Goal: Transaction & Acquisition: Book appointment/travel/reservation

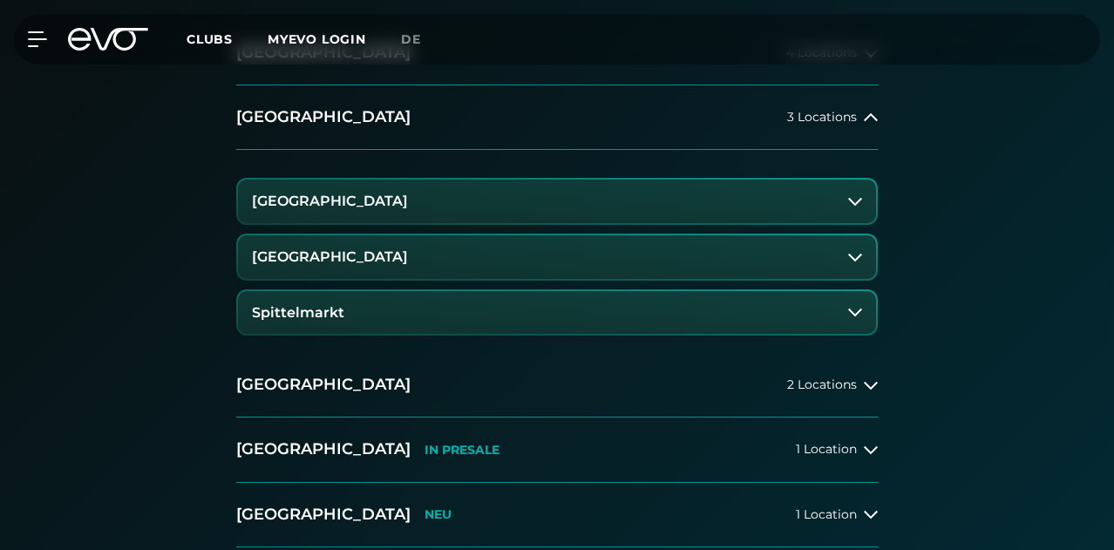
click at [404, 335] on button "Spittelmarkt" at bounding box center [557, 313] width 638 height 44
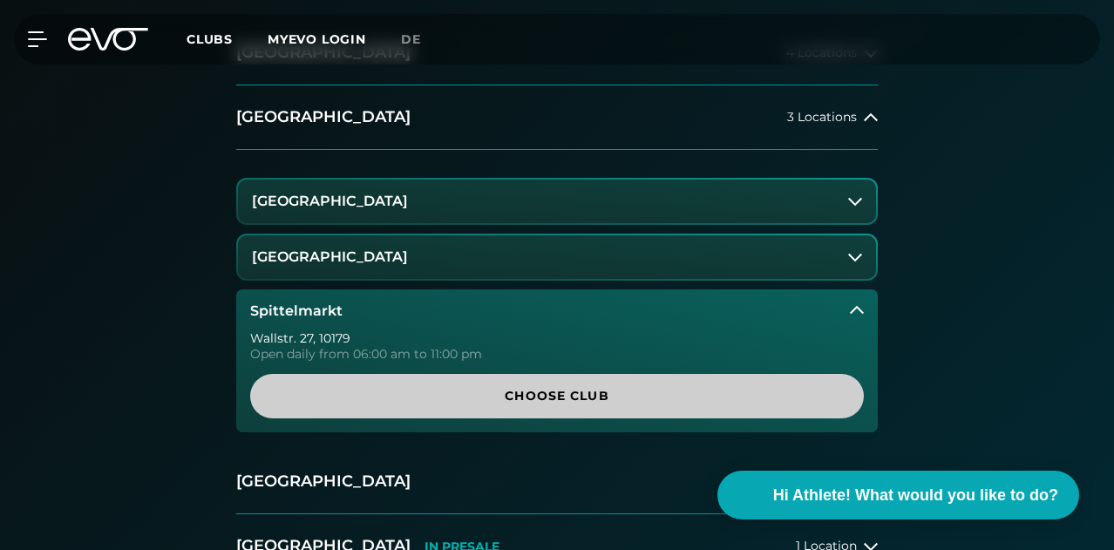
click at [506, 405] on span "Choose Club" at bounding box center [557, 396] width 572 height 18
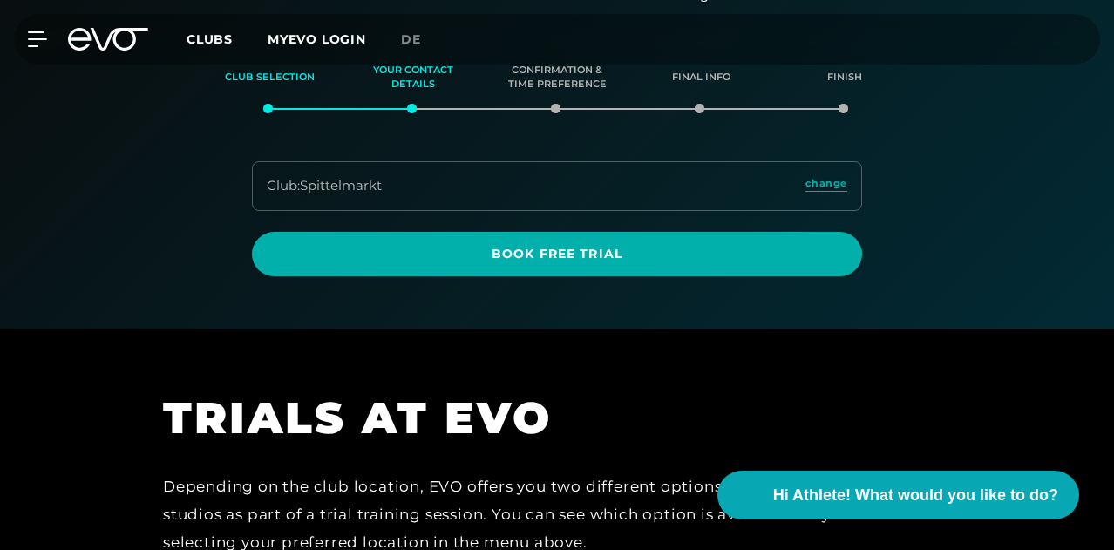
scroll to position [229, 0]
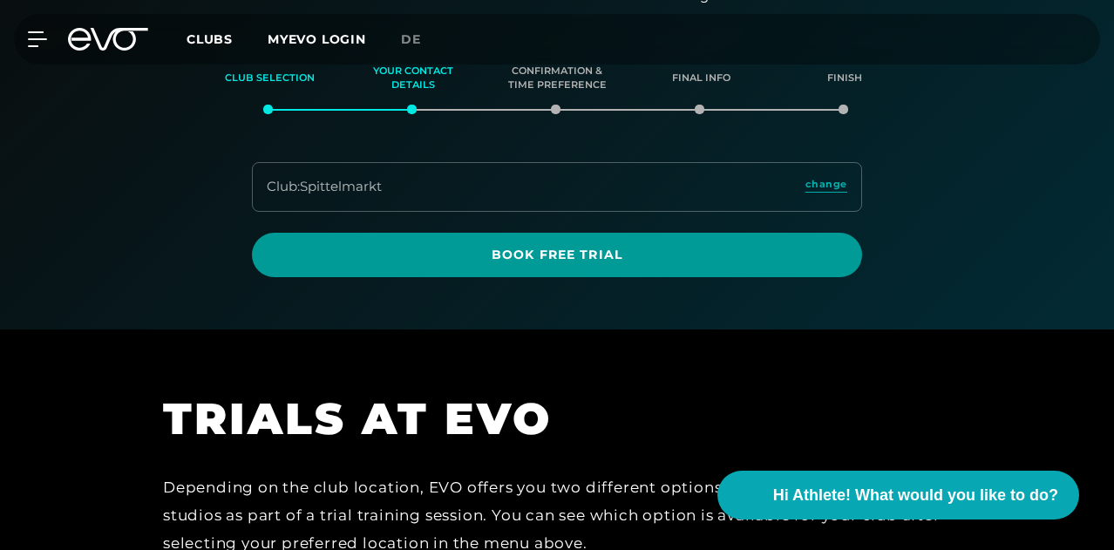
click at [581, 264] on span "Book Free Trial" at bounding box center [557, 255] width 568 height 18
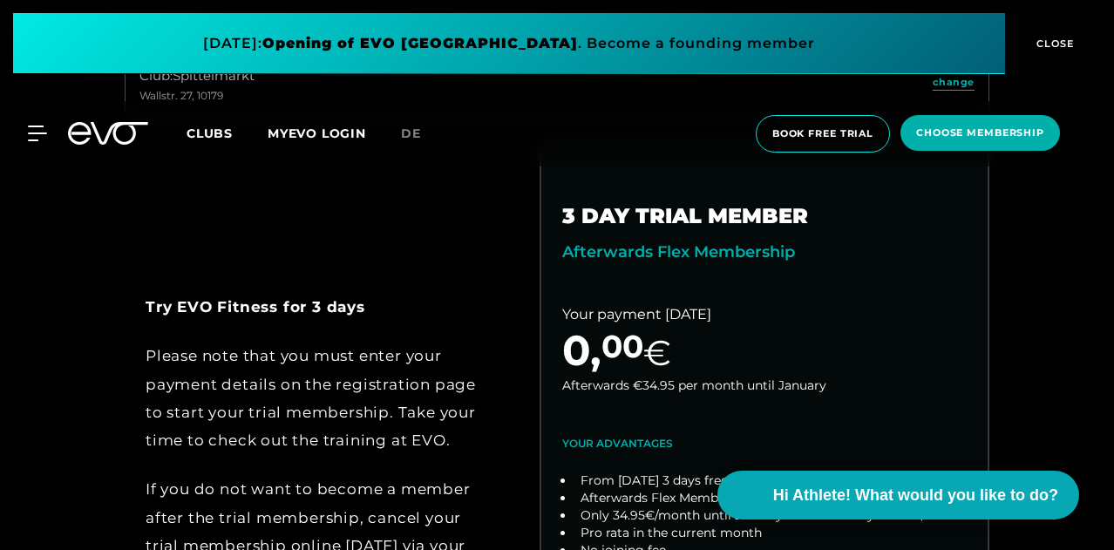
scroll to position [557, 0]
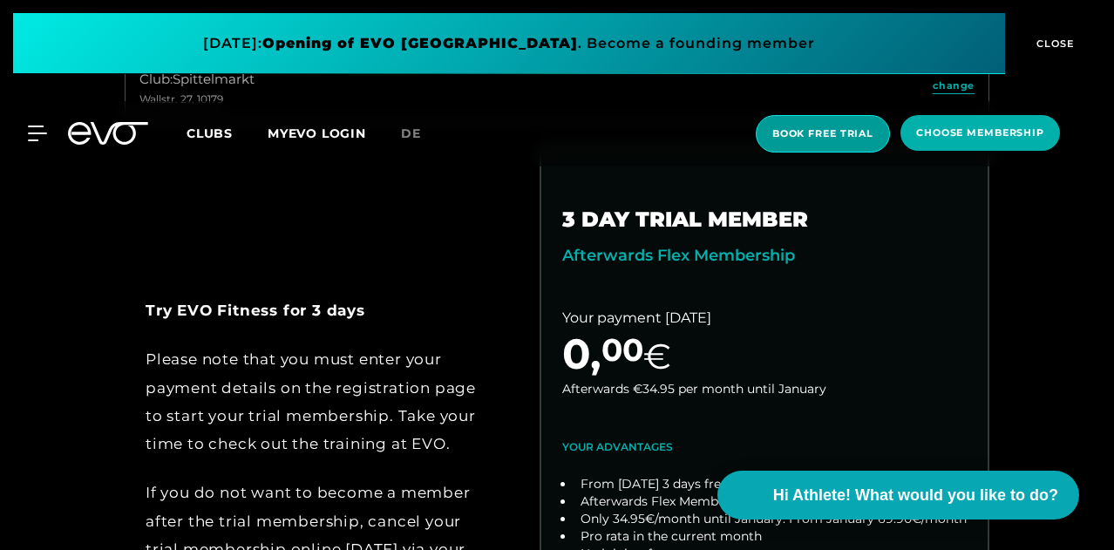
click at [800, 141] on span "book free trial" at bounding box center [823, 133] width 134 height 37
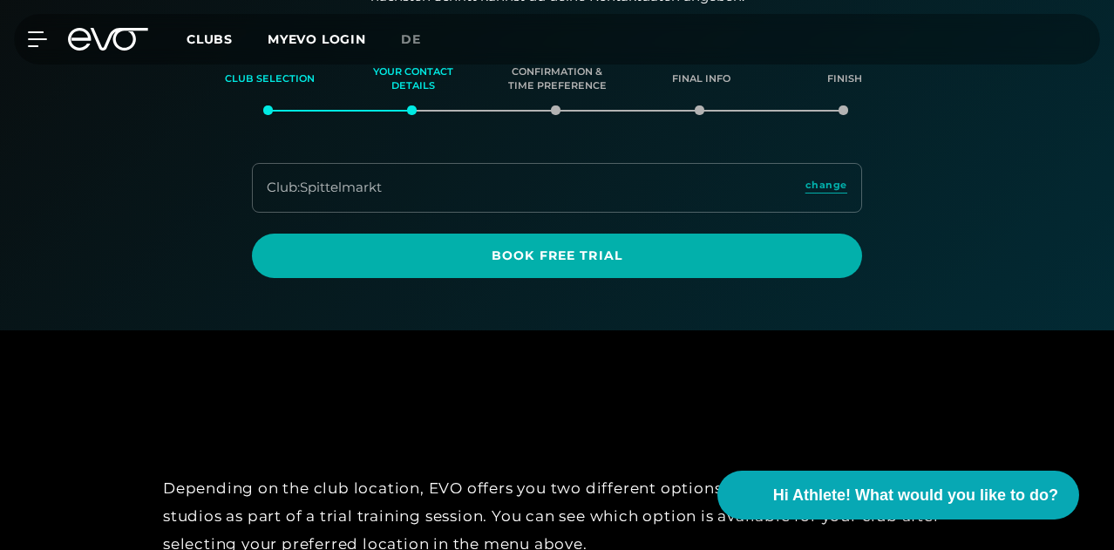
scroll to position [229, 0]
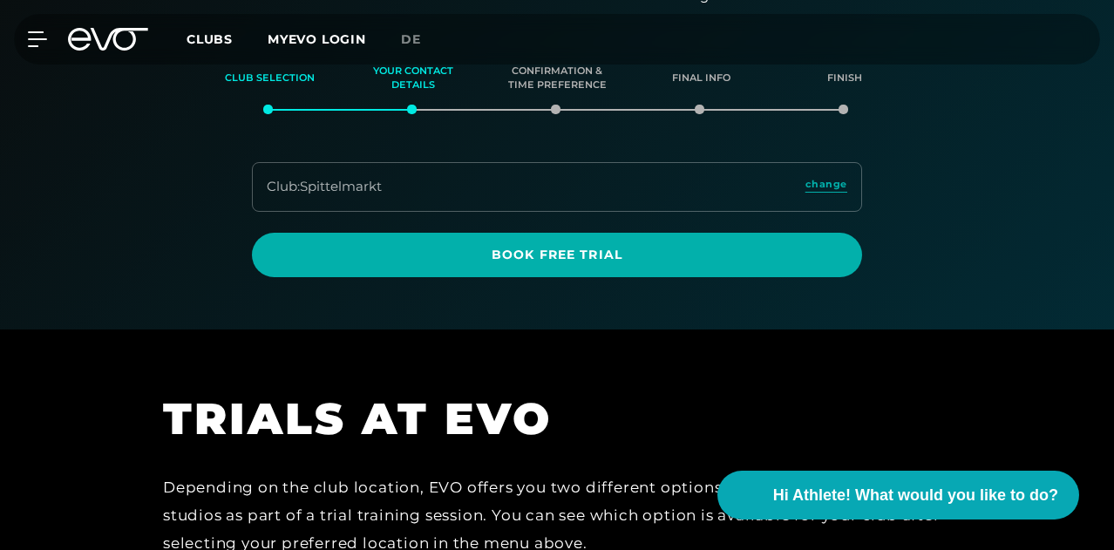
click at [586, 277] on span "Book Free Trial" at bounding box center [557, 255] width 610 height 44
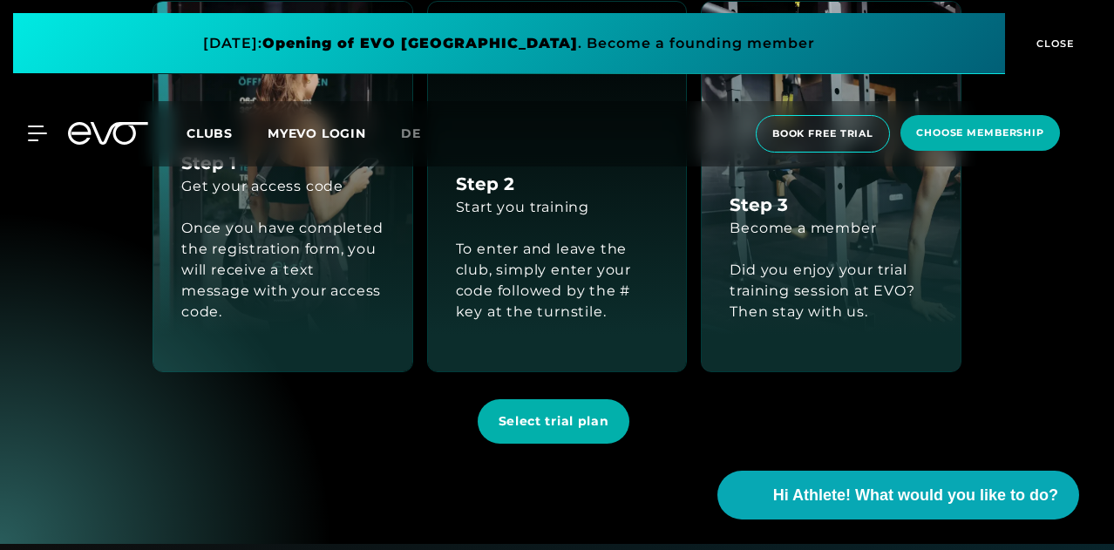
scroll to position [1625, 0]
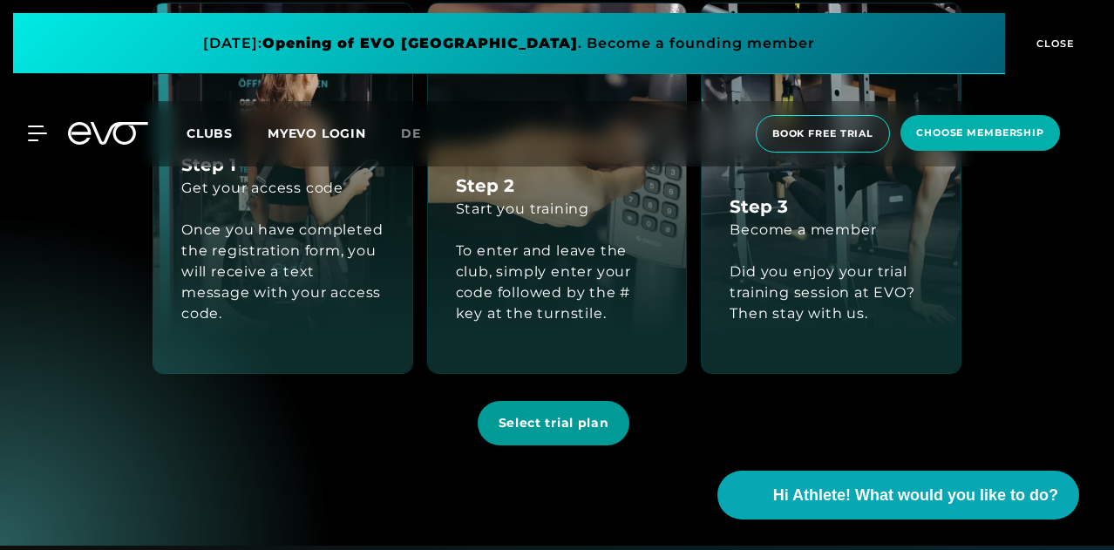
click at [554, 432] on span "Select trial plan" at bounding box center [554, 423] width 111 height 18
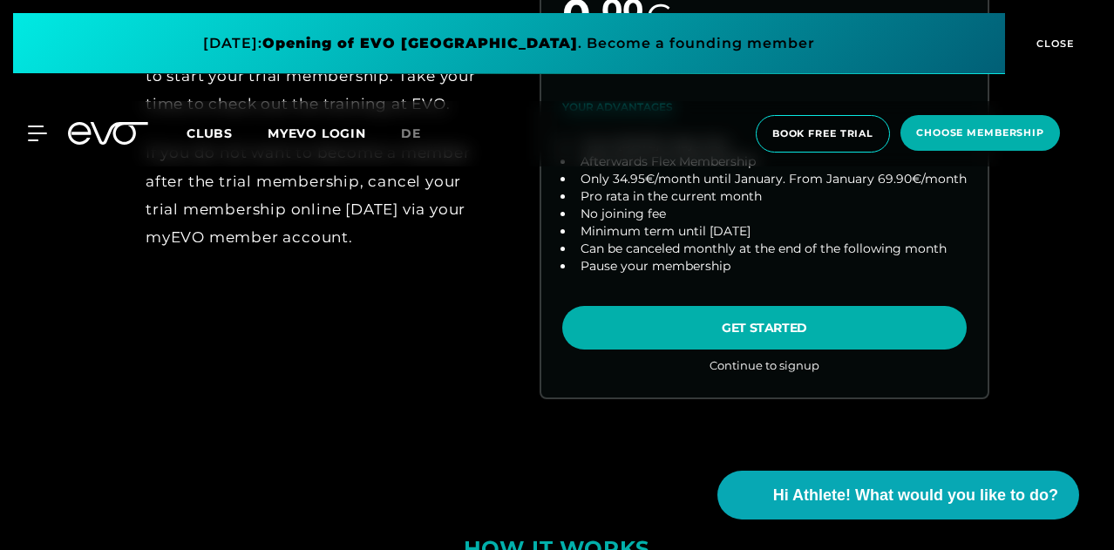
scroll to position [899, 0]
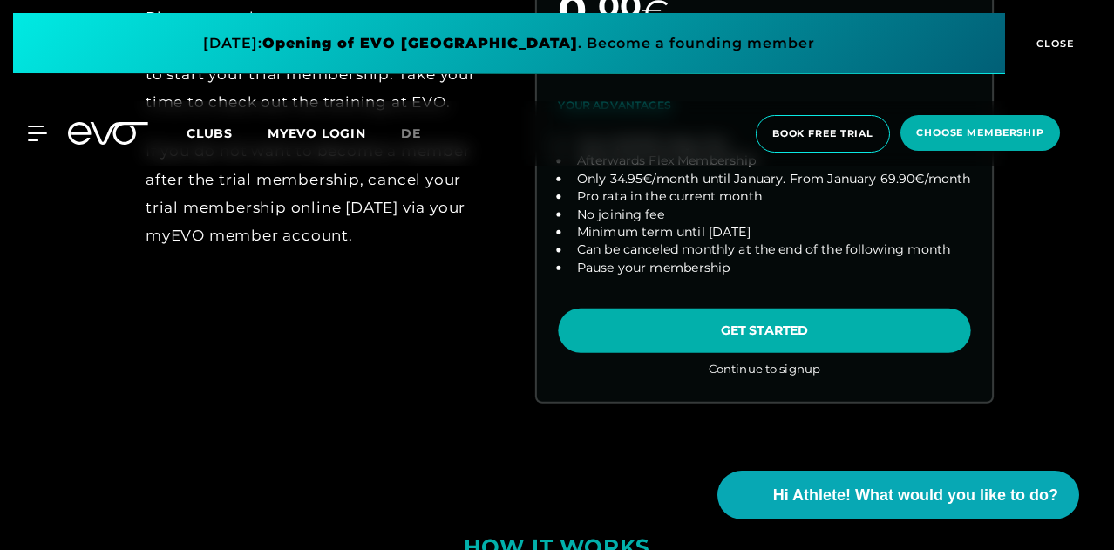
click at [685, 401] on link "choose plan" at bounding box center [764, 102] width 455 height 598
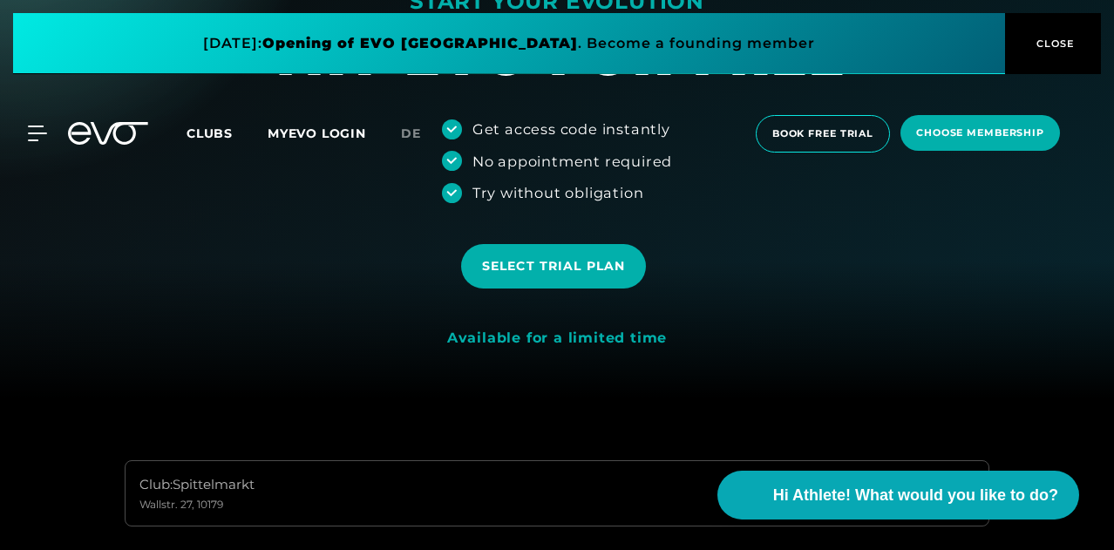
scroll to position [0, 0]
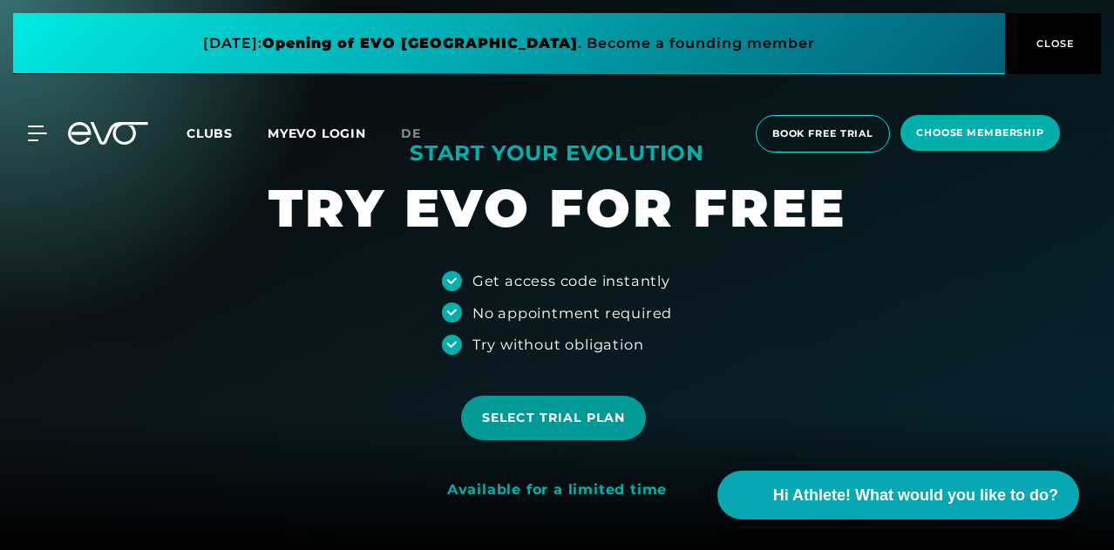
click at [600, 422] on span "Select trial plan" at bounding box center [553, 418] width 143 height 18
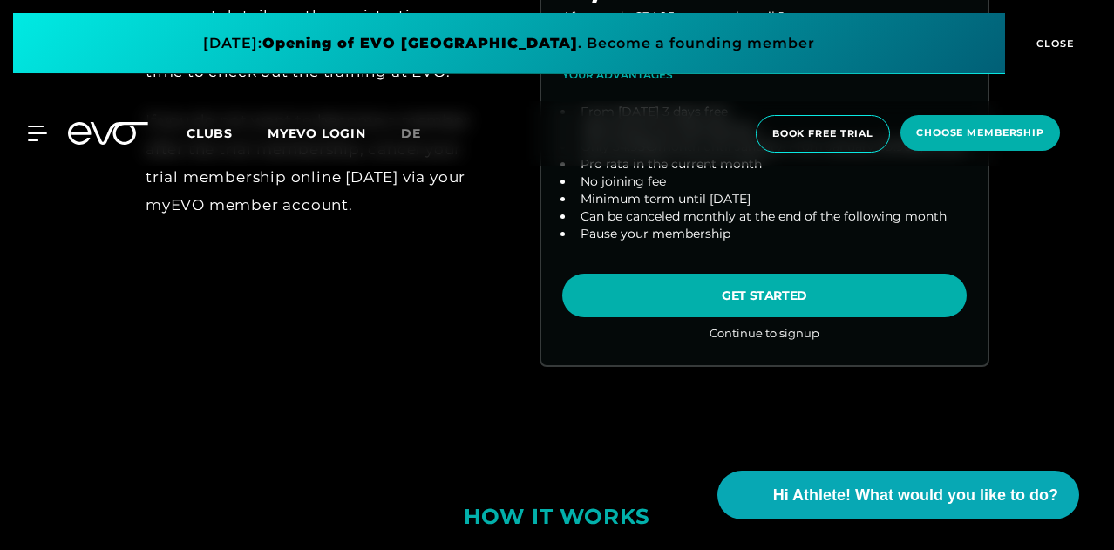
scroll to position [931, 0]
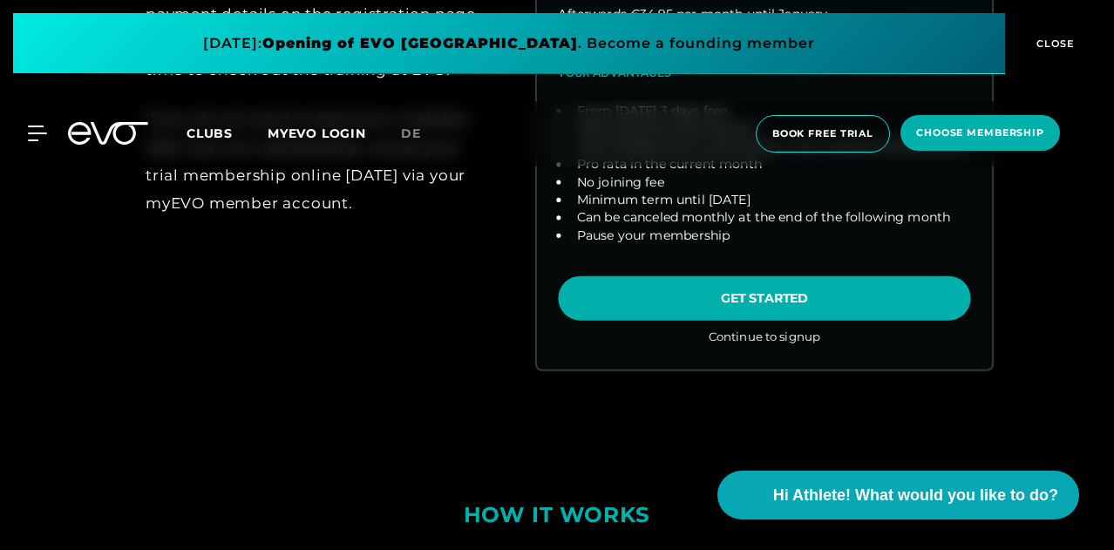
click at [668, 369] on link "choose plan" at bounding box center [764, 70] width 455 height 598
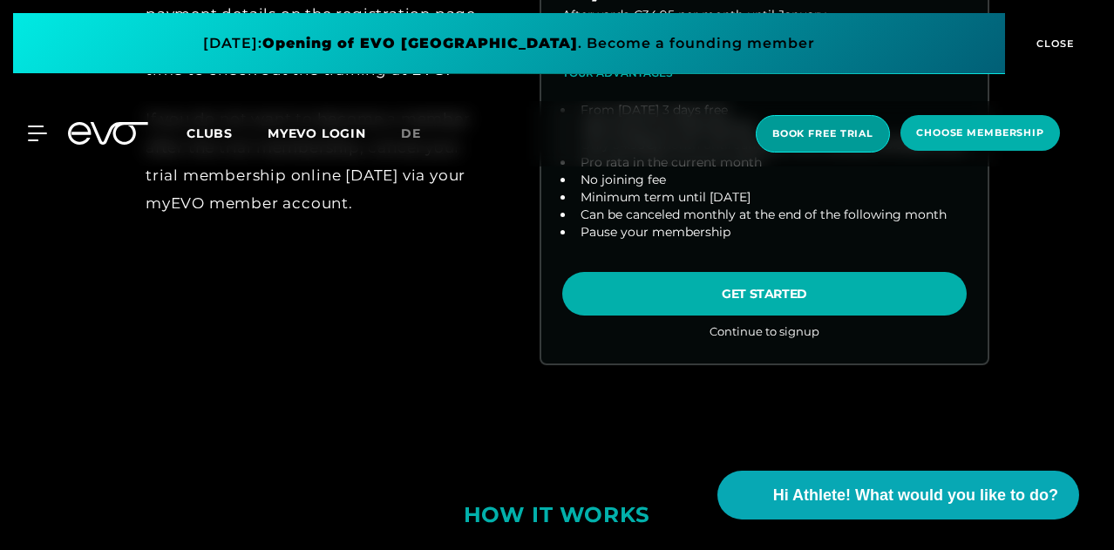
click at [833, 129] on span "book free trial" at bounding box center [822, 133] width 101 height 15
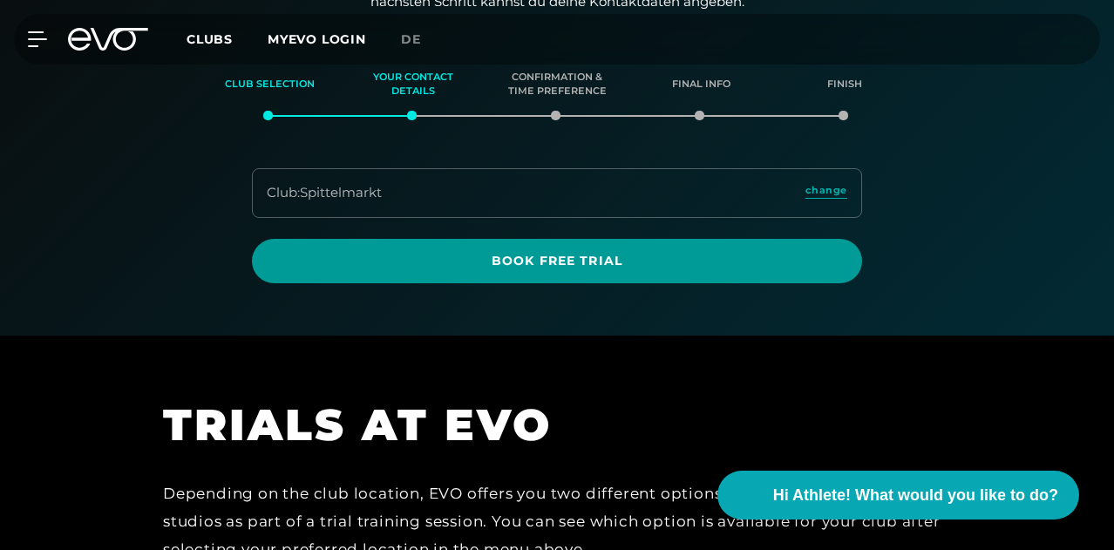
scroll to position [229, 0]
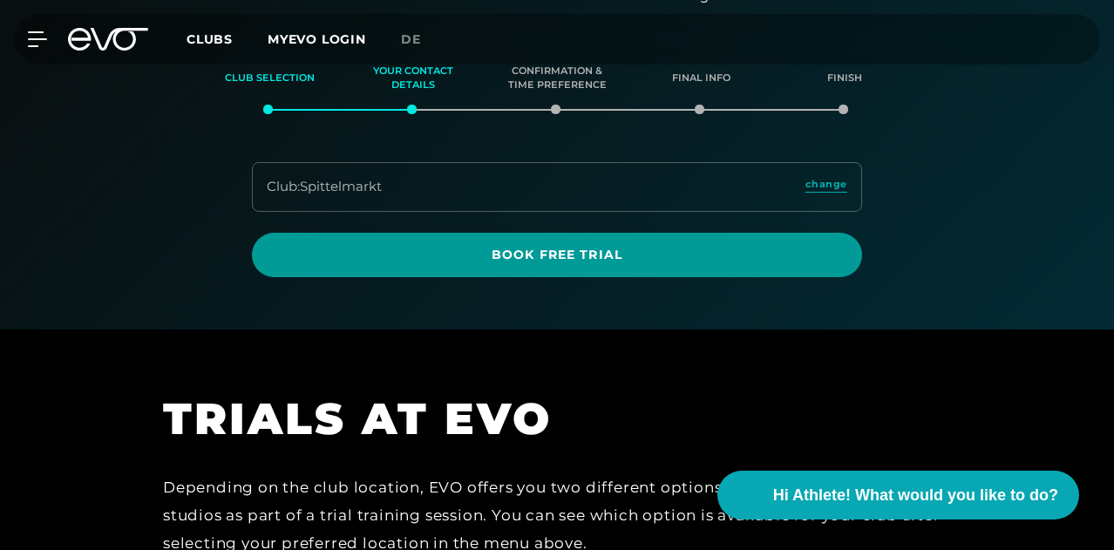
click at [720, 277] on span "Book Free Trial" at bounding box center [557, 255] width 610 height 44
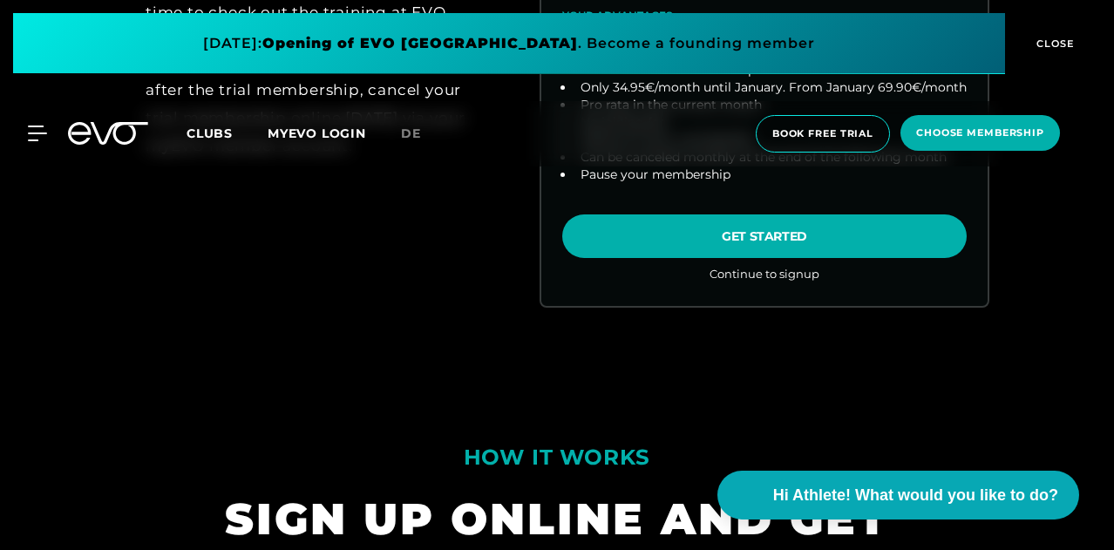
scroll to position [999, 0]
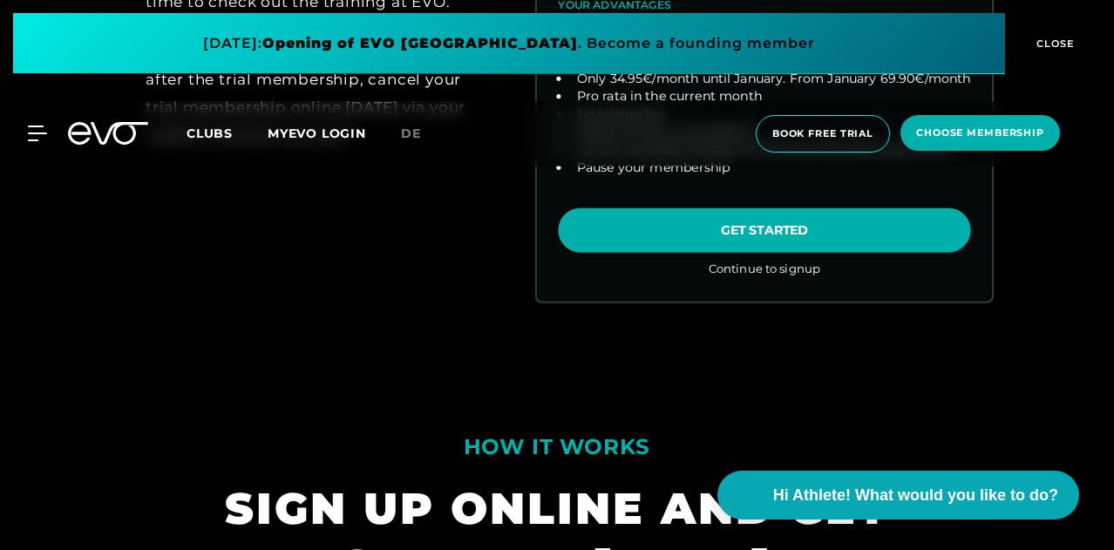
click at [717, 301] on link "choose plan" at bounding box center [764, 2] width 455 height 598
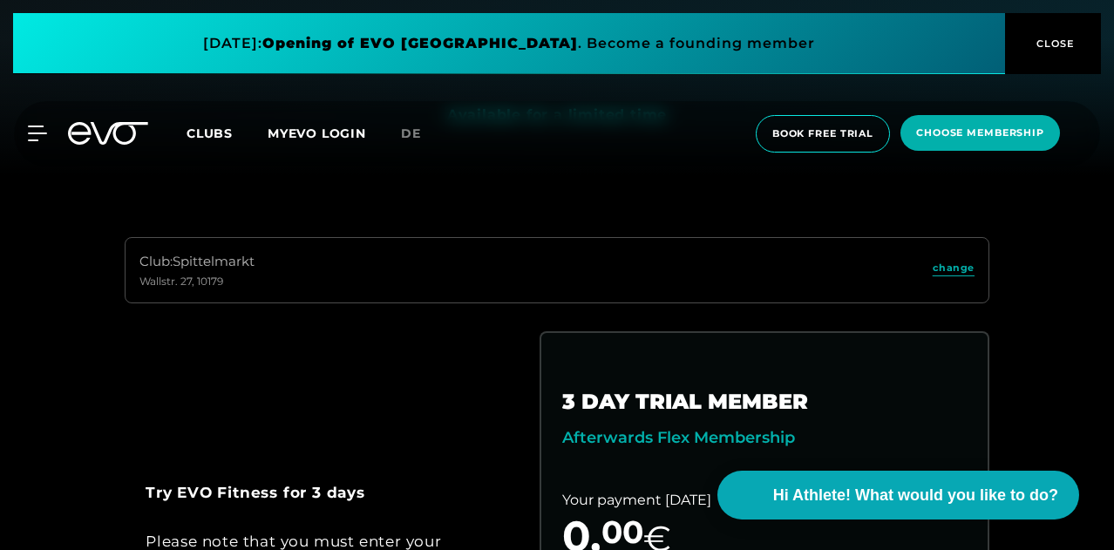
scroll to position [377, 0]
